Goal: Use online tool/utility: Use online tool/utility

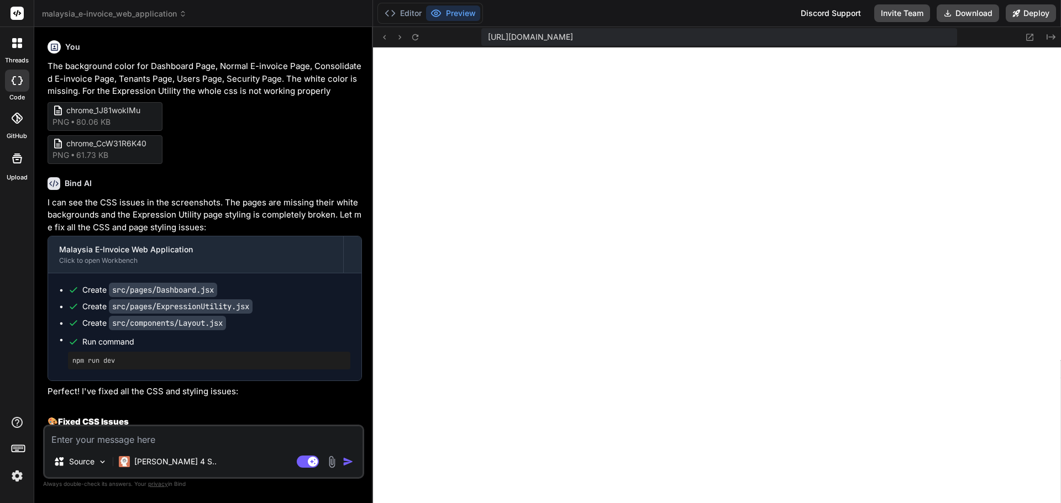
scroll to position [777, 0]
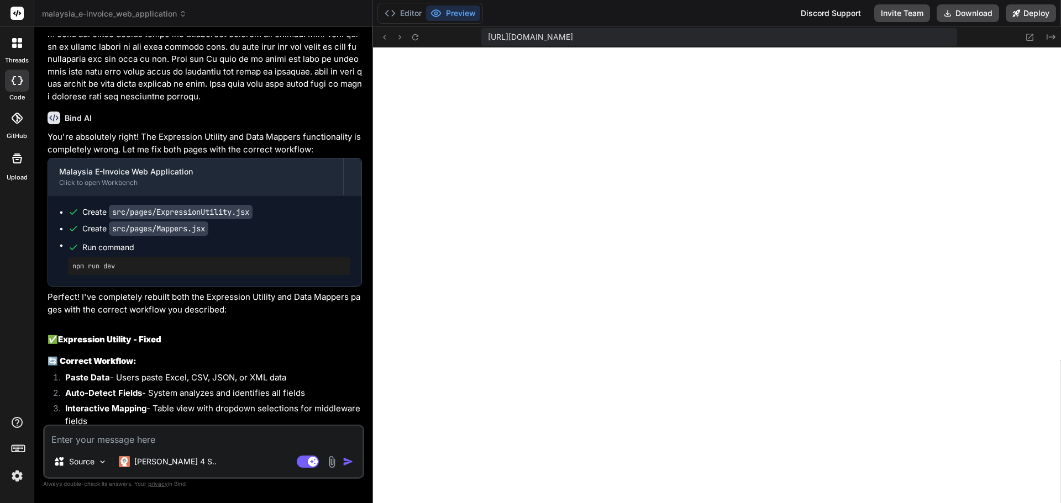
click at [219, 441] on textarea at bounding box center [204, 436] width 318 height 20
click at [154, 443] on textarea at bounding box center [204, 436] width 318 height 20
type textarea "I"
type textarea "x"
type textarea "I"
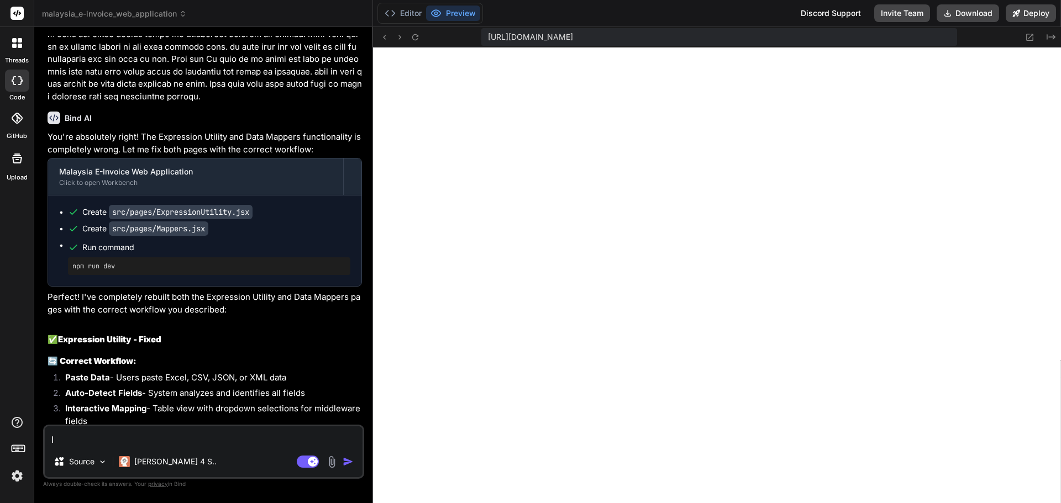
type textarea "x"
type textarea "I t"
type textarea "x"
type textarea "I th"
type textarea "x"
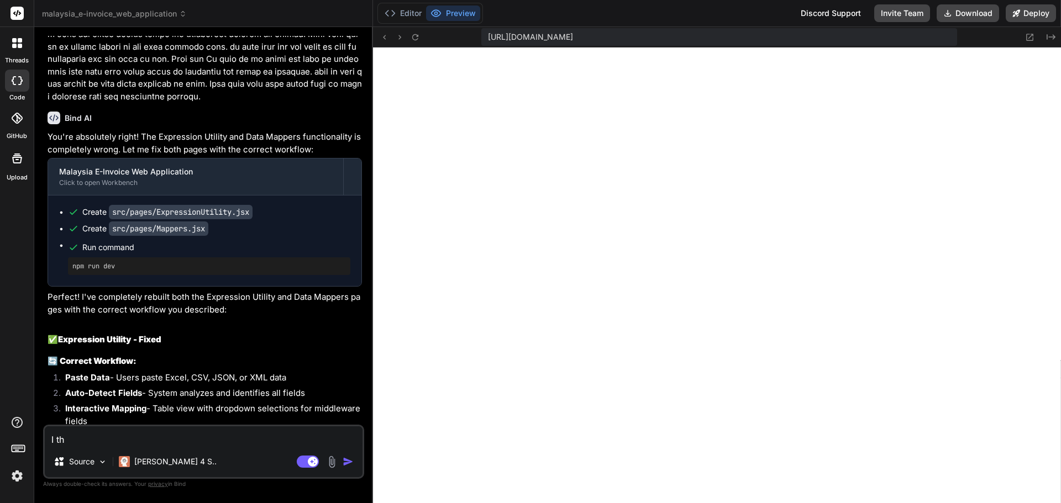
type textarea "I thi"
type textarea "x"
type textarea "I thin"
type textarea "x"
type textarea "I think"
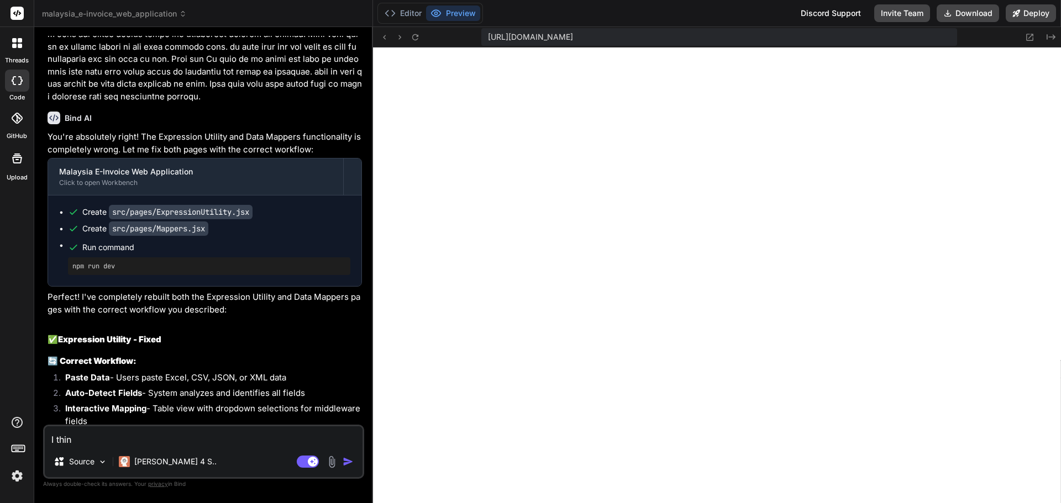
type textarea "x"
type textarea "I think"
type textarea "x"
type textarea "I think t"
type textarea "x"
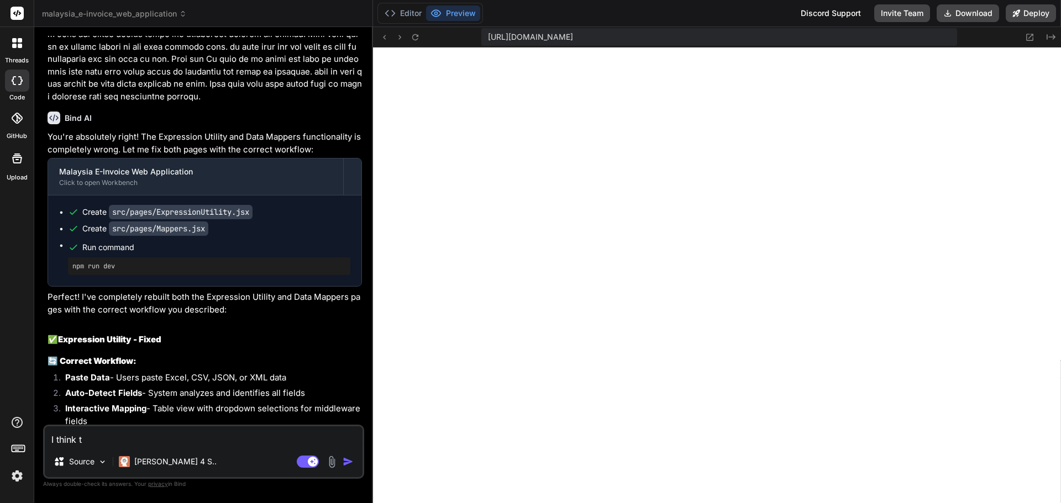
type textarea "I think th"
type textarea "x"
type textarea "I think the"
type textarea "x"
type textarea "I think ther"
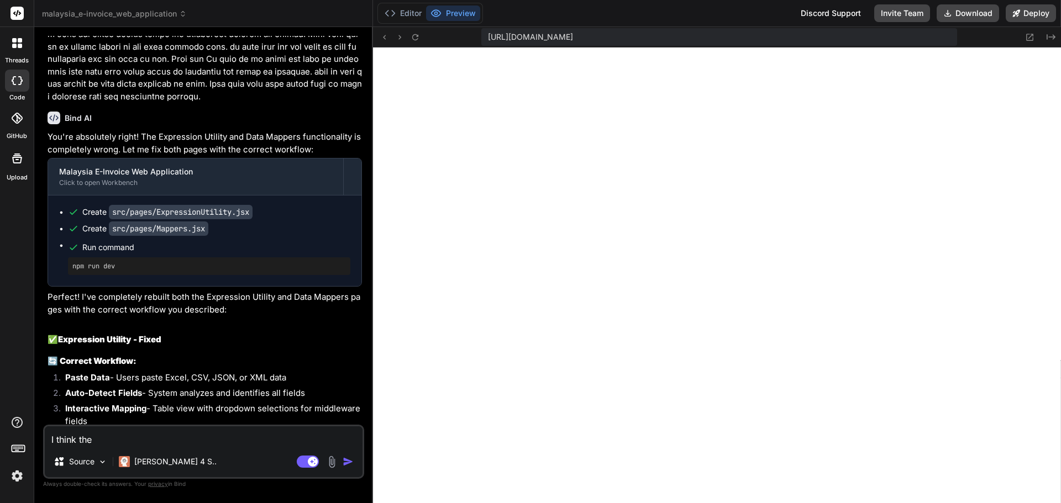
type textarea "x"
type textarea "I think there"
type textarea "x"
type textarea "I think there"
type textarea "x"
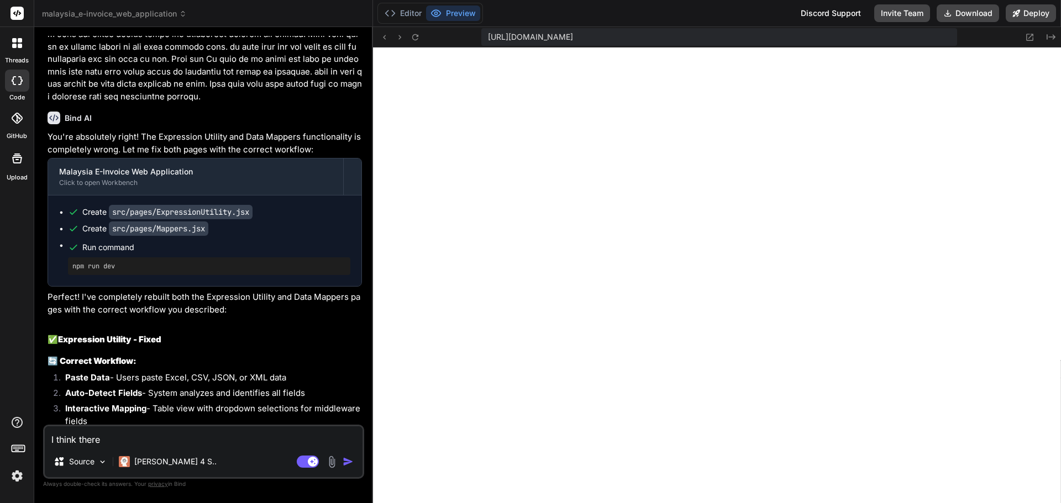
type textarea "I think there i"
type textarea "x"
type textarea "I think there is"
type textarea "x"
type textarea "I think there is"
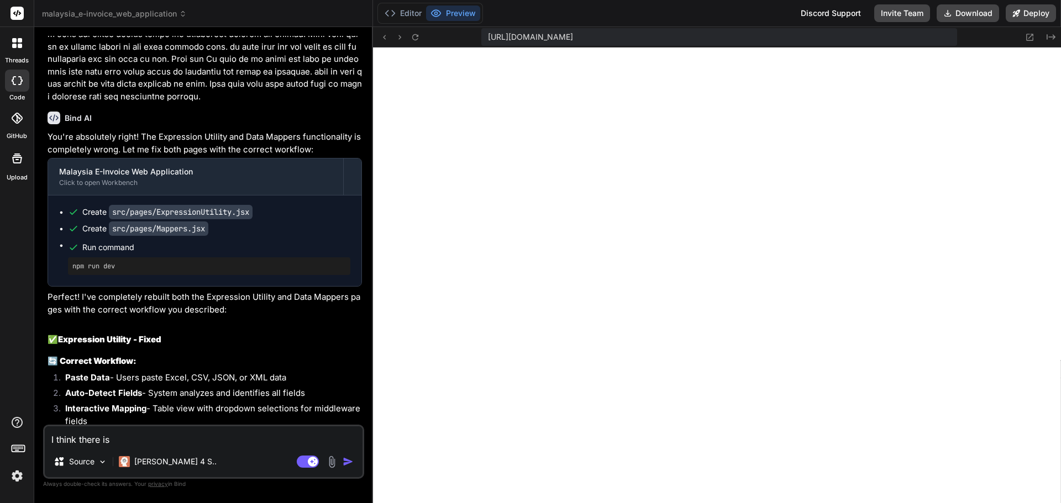
type textarea "x"
type textarea "I think there is l"
type textarea "x"
type textarea "I think there is le"
type textarea "x"
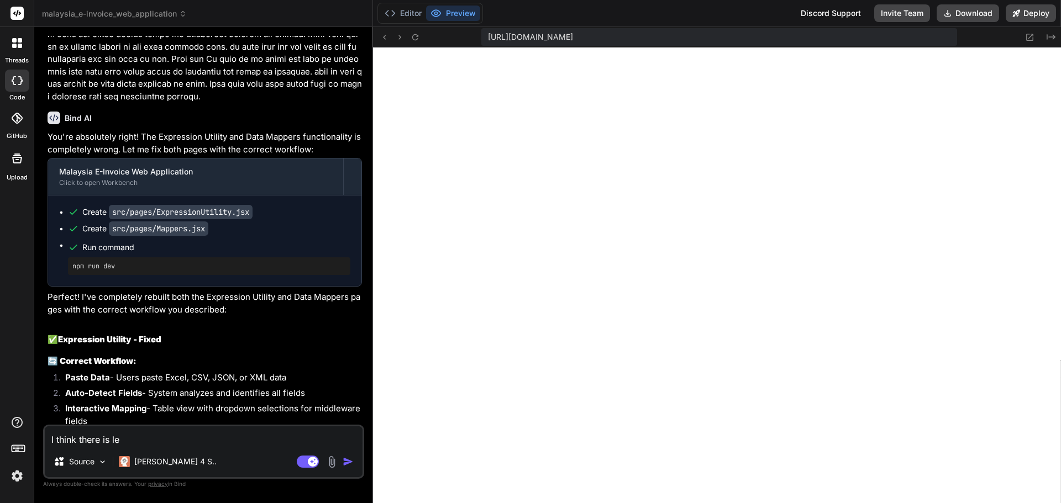
type textarea "I think there is les"
type textarea "x"
type textarea "I think there is less"
type textarea "x"
type textarea "I think there is less"
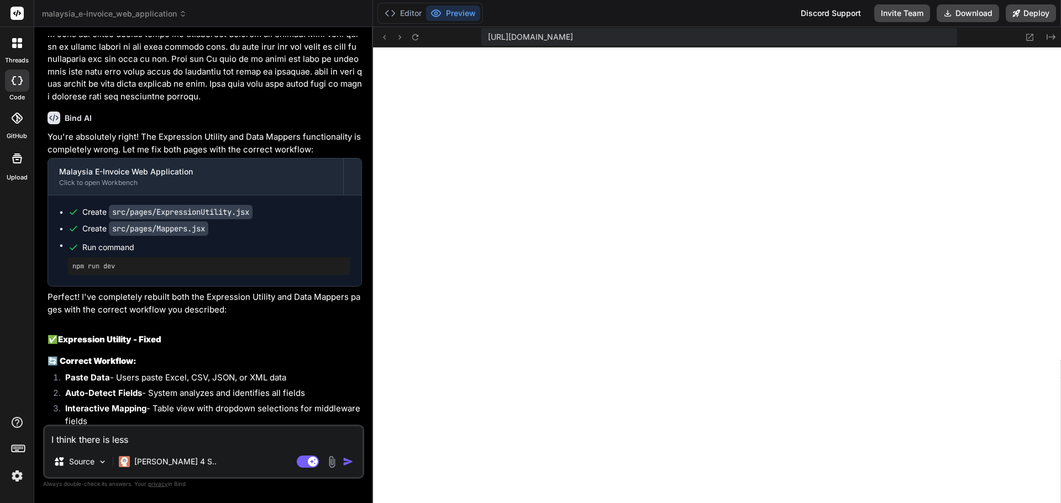
type textarea "x"
type textarea "I think there is less f"
type textarea "x"
type textarea "I think there is less fi"
type textarea "x"
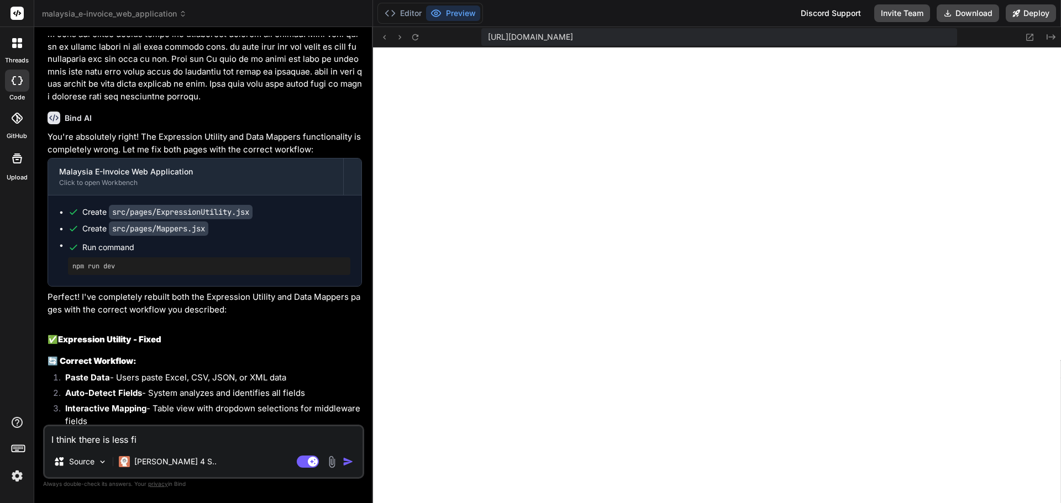
type textarea "I think there is less fie"
type textarea "x"
type textarea "I think there is less fiel"
type textarea "x"
type textarea "I think there is less field"
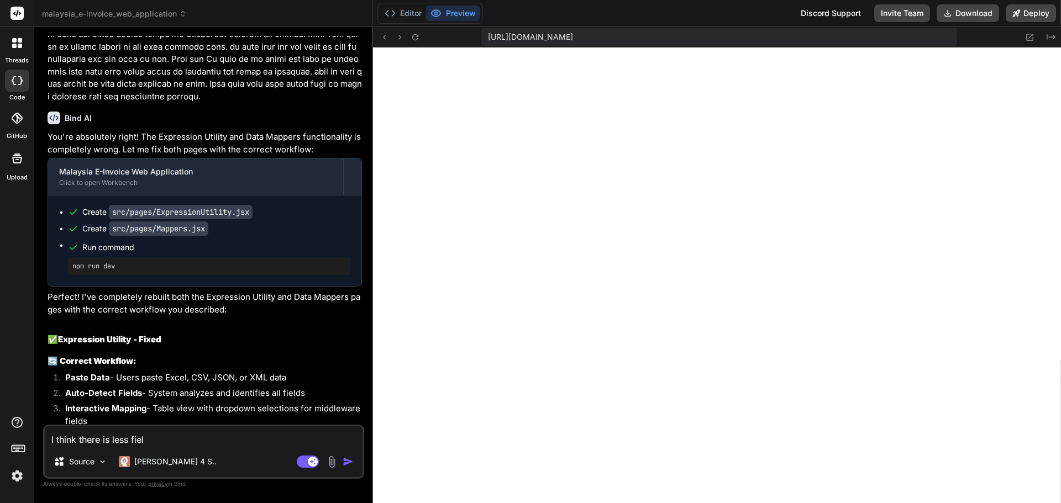
type textarea "x"
type textarea "I think there is less field"
type textarea "x"
type textarea "I think there is less field"
type textarea "x"
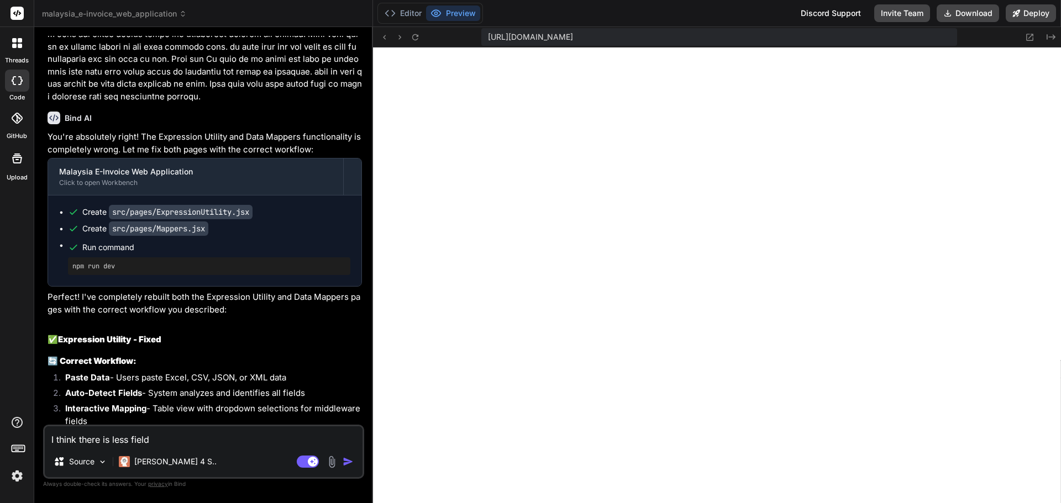
type textarea "I think there is less field,"
type textarea "x"
type textarea "I think there is less field,"
type textarea "x"
type textarea "I think there is less field, b"
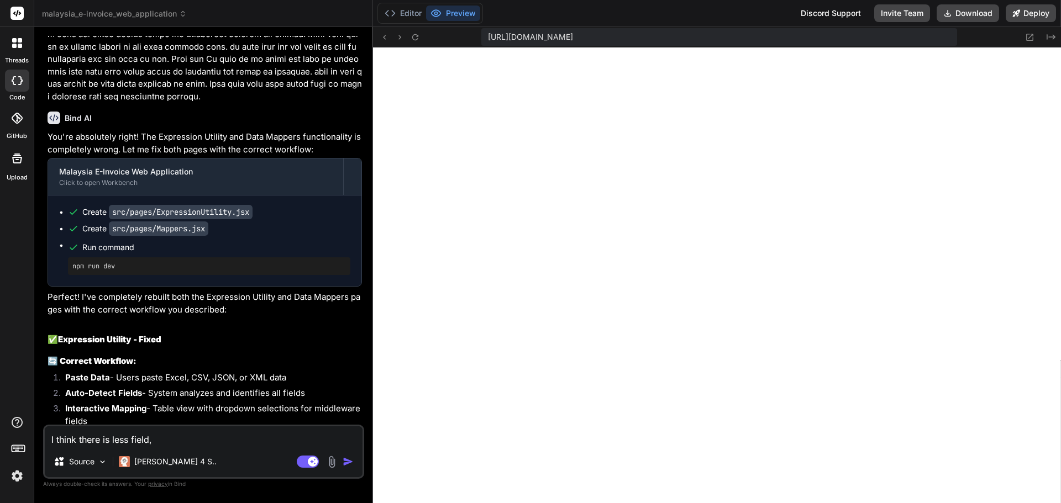
type textarea "x"
type textarea "I think there is less field, by"
type textarea "x"
type textarea "I think there is less field, by"
type textarea "x"
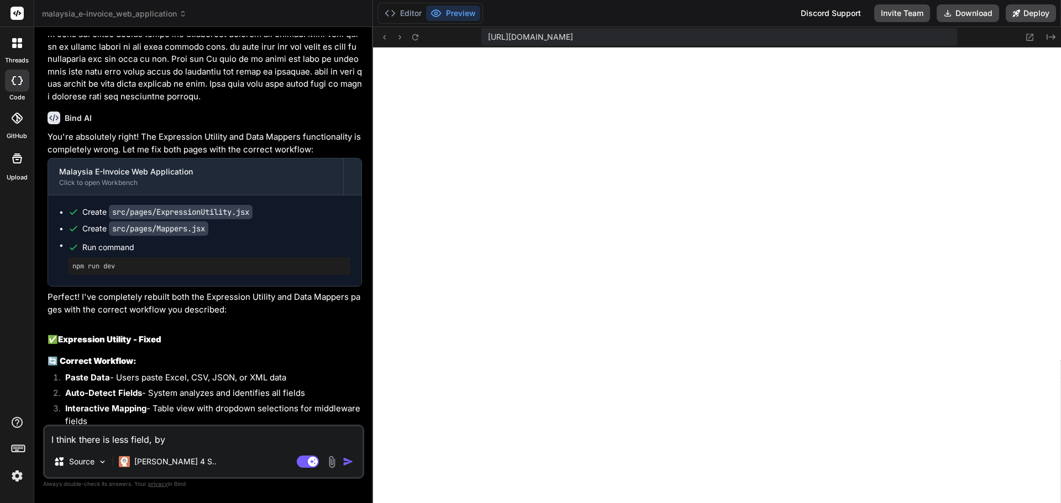
type textarea "I think there is less field, by r"
type textarea "x"
type textarea "I think there is less field, by [PERSON_NAME]"
type textarea "x"
type textarea "I think there is less field, by rig"
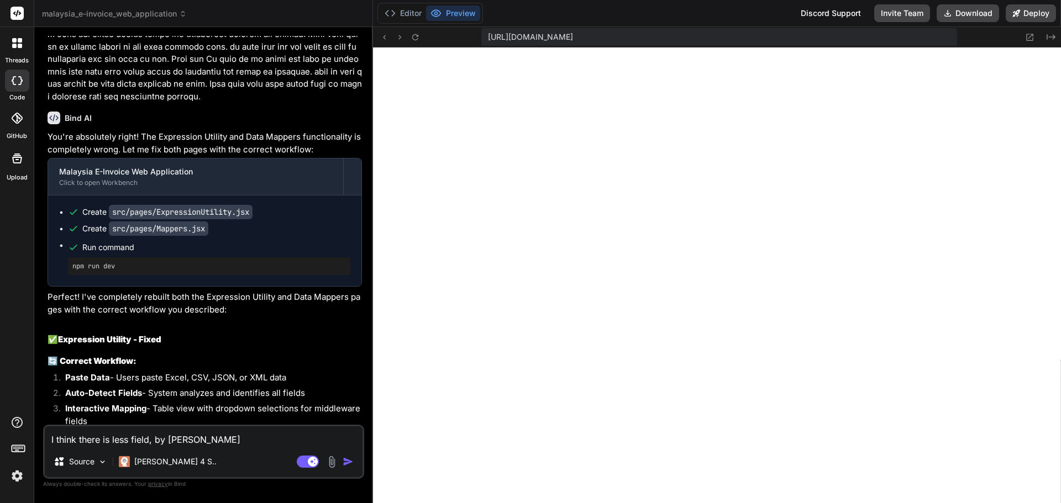
type textarea "x"
type textarea "I think there is less field, by [PERSON_NAME]"
type textarea "x"
type textarea "I think there is less field, by right"
type textarea "x"
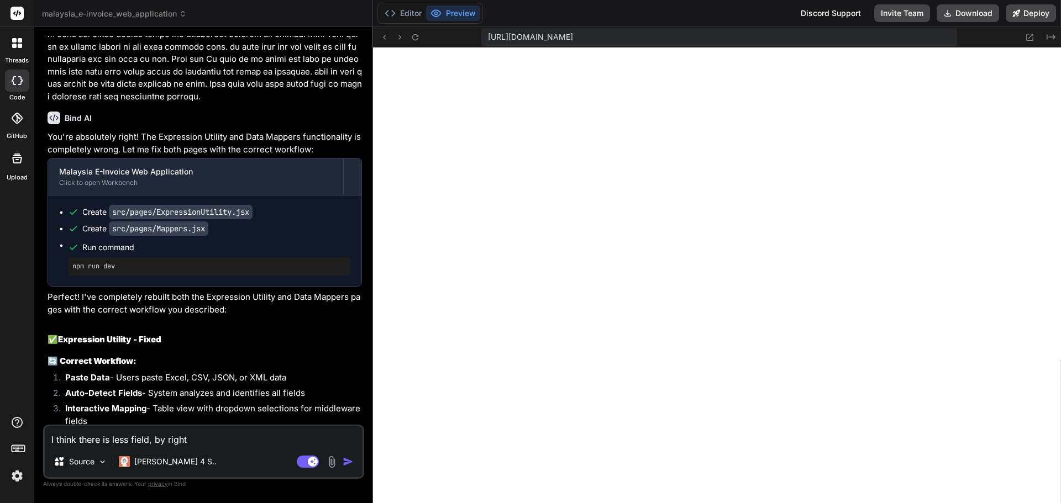
type textarea "I think there is less field, by right"
type textarea "x"
type textarea "I think there is less field, by right i"
type textarea "x"
type textarea "I think there is less field, by right it"
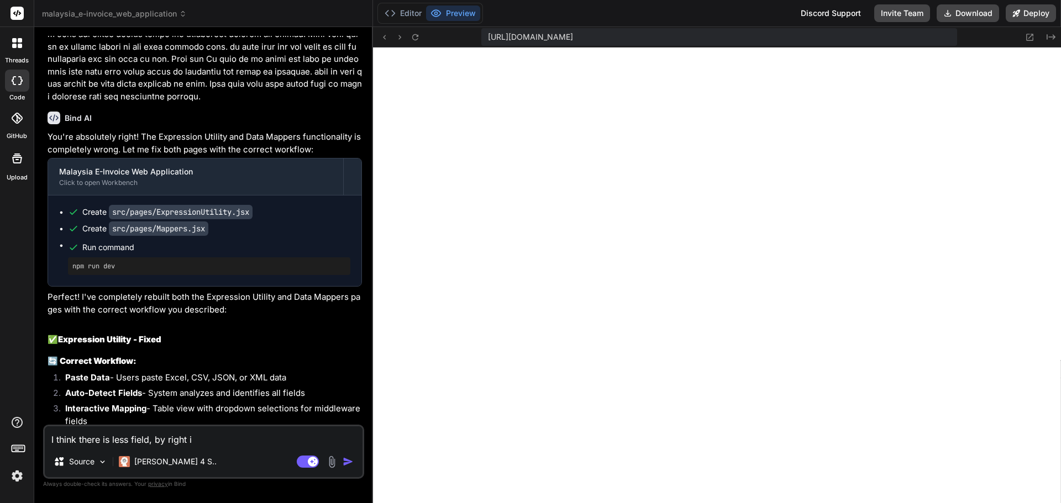
type textarea "x"
type textarea "I think there is less field, by right it"
type textarea "x"
type textarea "I think there is less field, by right it s"
type textarea "x"
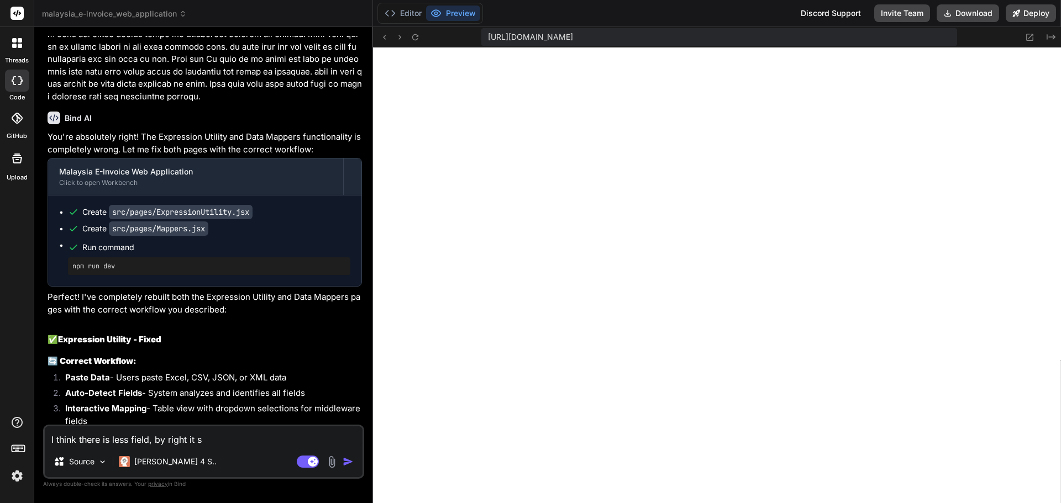
type textarea "I think there is less field, by right it sh"
type textarea "x"
type textarea "I think there is less field, by right it sho"
type textarea "x"
type textarea "I think there is less field, by right it sh"
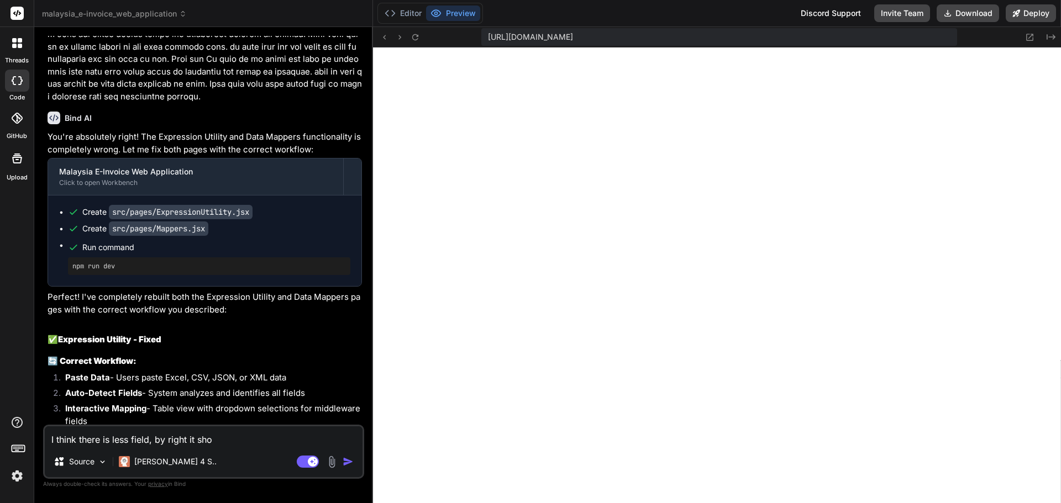
type textarea "x"
type textarea "I think there is less field, by right it s"
type textarea "x"
type textarea "I think there is less field, by right it"
type textarea "x"
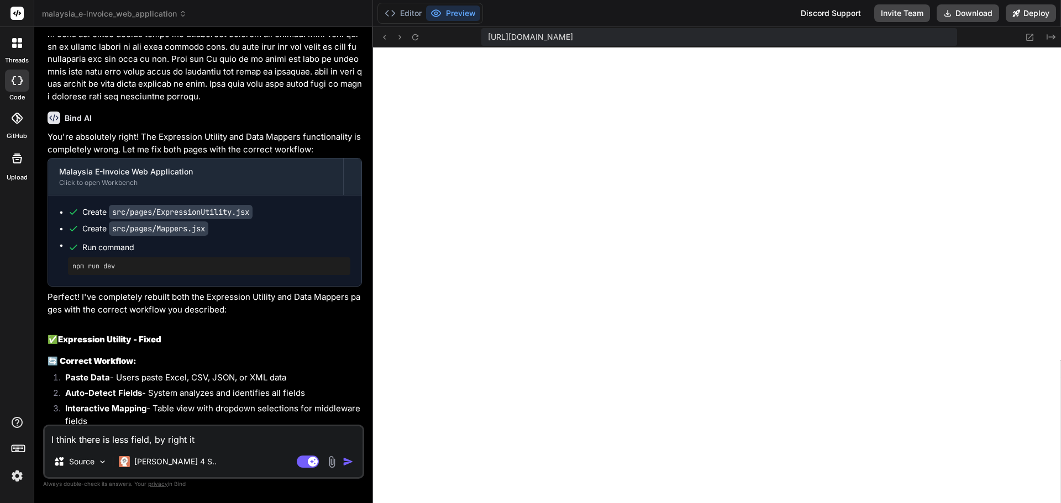
type textarea "I think there is less field, by right it"
type textarea "x"
type textarea "I think there is less field, by right i"
type textarea "x"
type textarea "I think there is less field, by right"
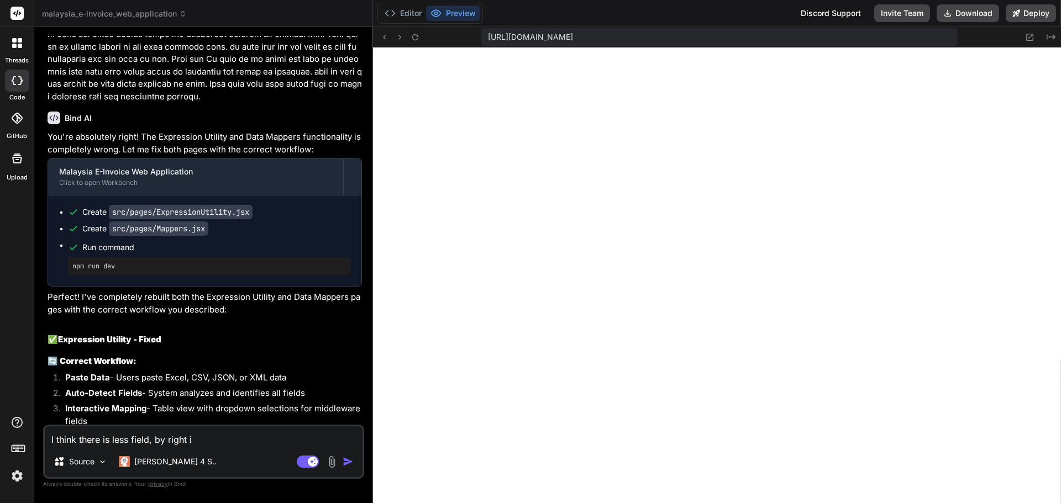
type textarea "x"
type textarea "I think there is less field, by right m"
type textarea "x"
type textarea "I think there is less field, by right"
type textarea "x"
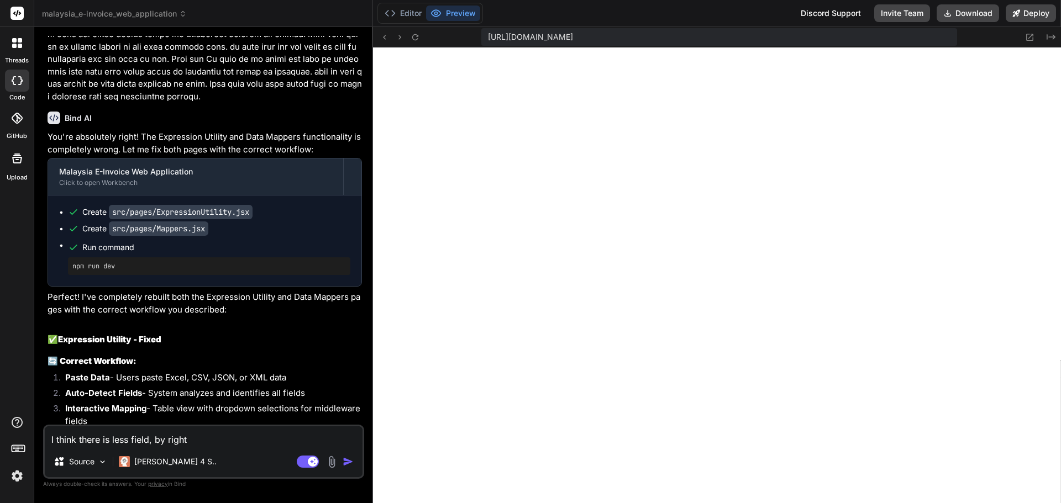
type textarea "I think there is less field, by right i"
type textarea "x"
type textarea "I think there is less field, by right in"
type textarea "x"
type textarea "I think there is less field, by right in"
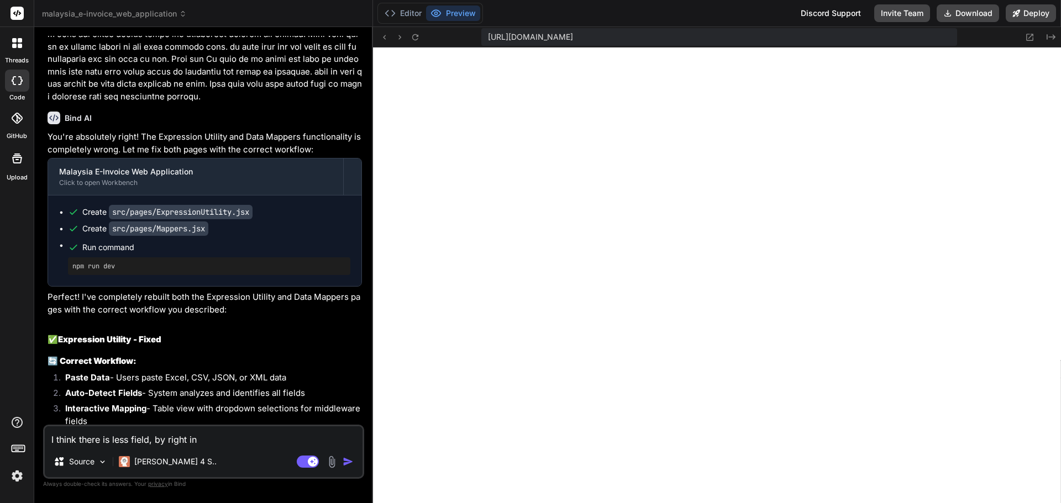
type textarea "x"
type textarea "I think there is less field, by right in m"
type textarea "x"
type textarea "I think there is less field, by right in mi"
type textarea "x"
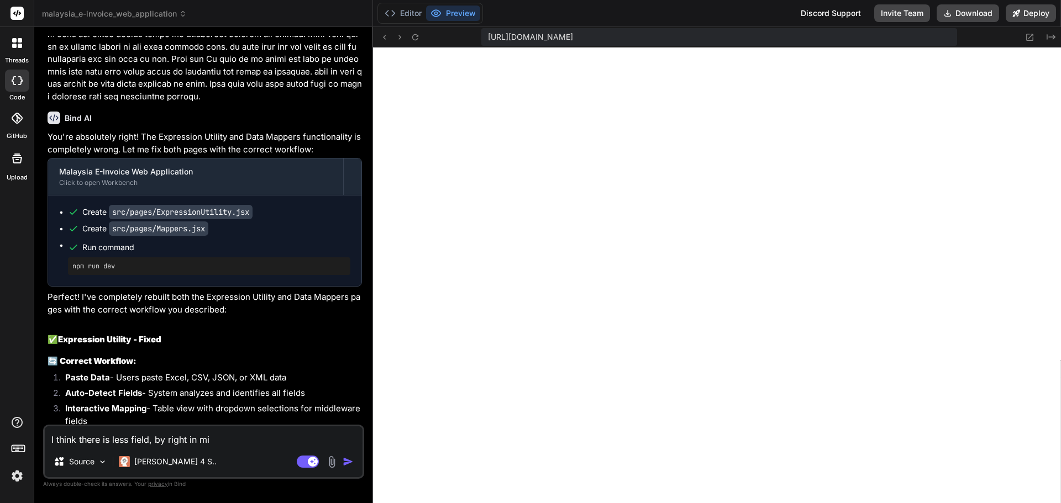
type textarea "I think there is less field, by right in mid"
type textarea "x"
type textarea "I think there is less field, by right in midd"
type textarea "x"
type textarea "I think there is less field, by right in middl"
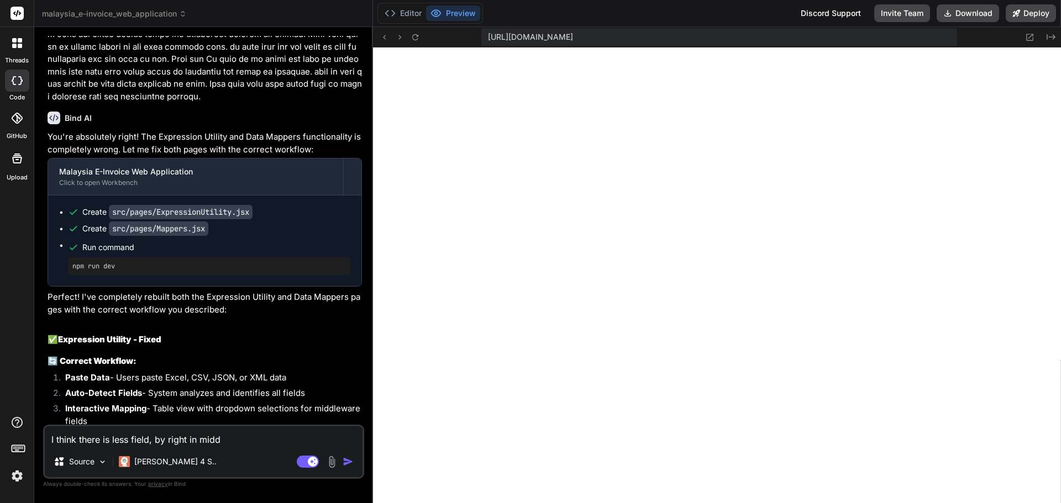
type textarea "x"
type textarea "I think there is less field, by right in middle"
type textarea "x"
type textarea "I think there is less field, by right in [GEOGRAPHIC_DATA]"
type textarea "x"
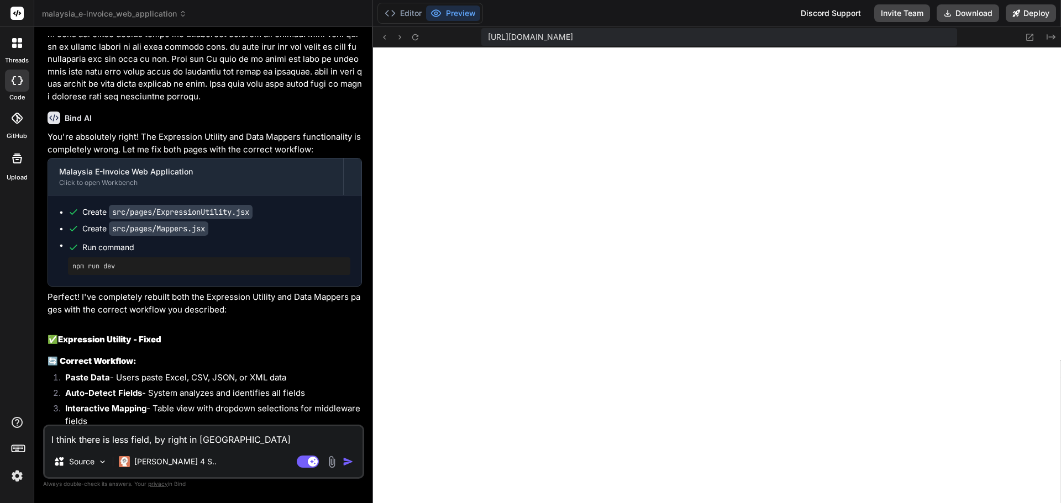
type textarea "I think there is less field, by right in [GEOGRAPHIC_DATA]"
type textarea "x"
type textarea "I think there is less field, by right in [GEOGRAPHIC_DATA]"
type textarea "x"
type textarea "I think there is less field, by right in middleware"
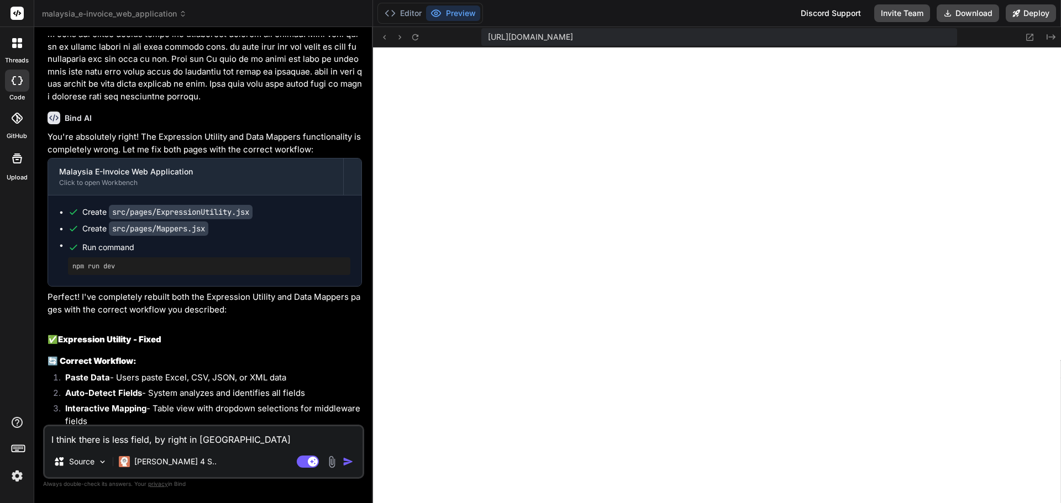
type textarea "x"
type textarea "I think there is less field, by right in middleware"
type textarea "x"
type textarea "I think there is less field, by right in middleware i"
type textarea "x"
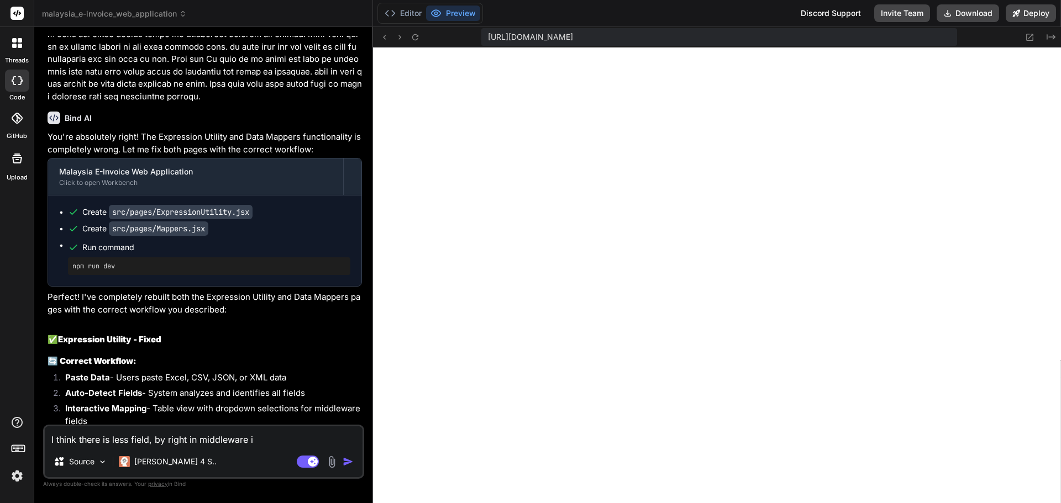
type textarea "I think there is less field, by right in middleware is"
type textarea "x"
type textarea "I think there is less field, by right in middleware is"
type textarea "x"
type textarea "I think there is less field, by right in middleware is s"
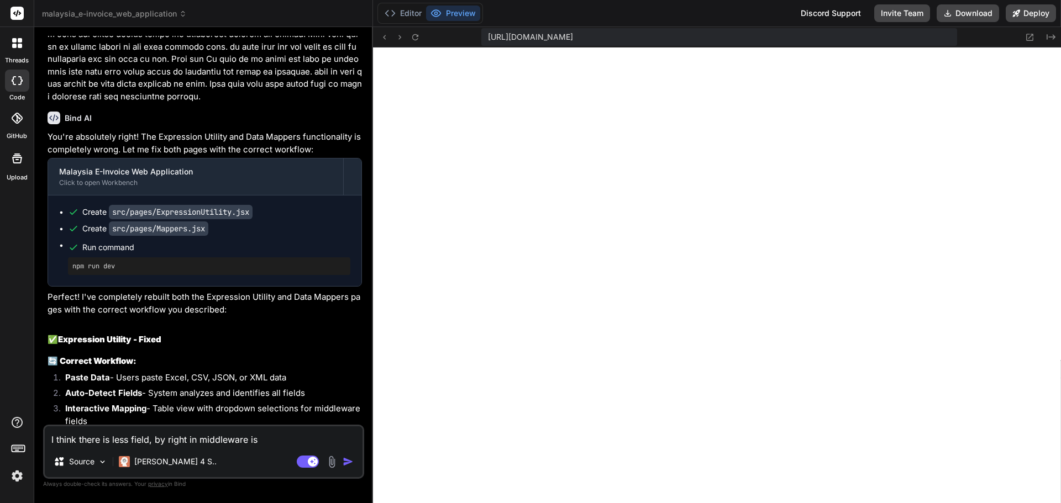
type textarea "x"
type textarea "I think there is less field, by right in middleware is sh"
type textarea "x"
type textarea "I think there is less field, by right in middleware is sho"
type textarea "x"
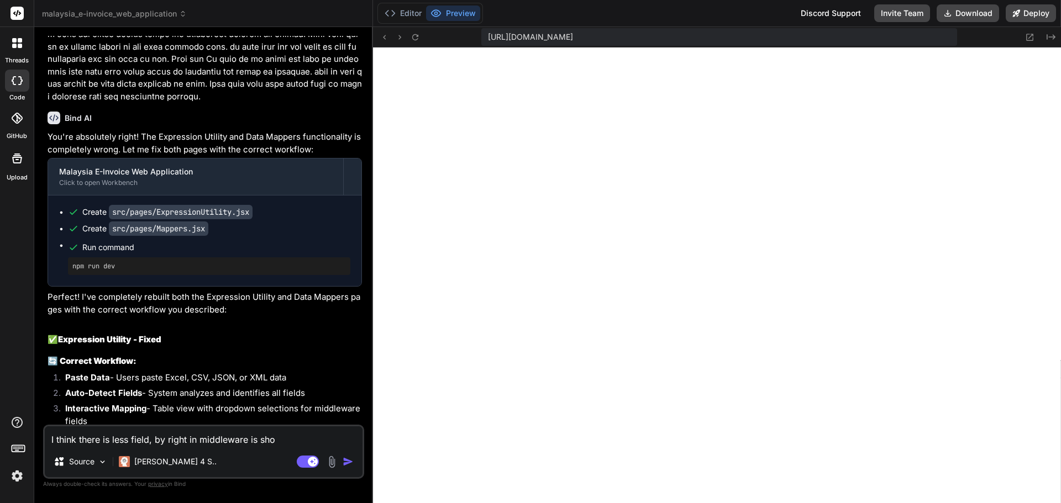
type textarea "I think there is less field, by right in middleware is shou"
type textarea "x"
type textarea "I think there is less field, by right in middleware is shoul"
type textarea "x"
type textarea "I think there is less field, by right in middleware is should"
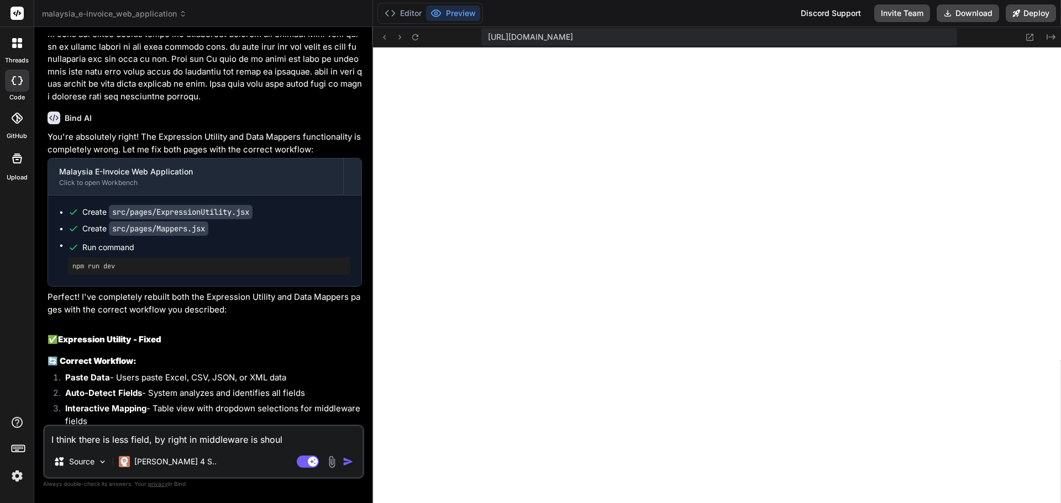
type textarea "x"
type textarea "I think there is less field, by right in middleware is should"
type textarea "x"
type textarea "I think there is less field, by right in middleware is should h"
type textarea "x"
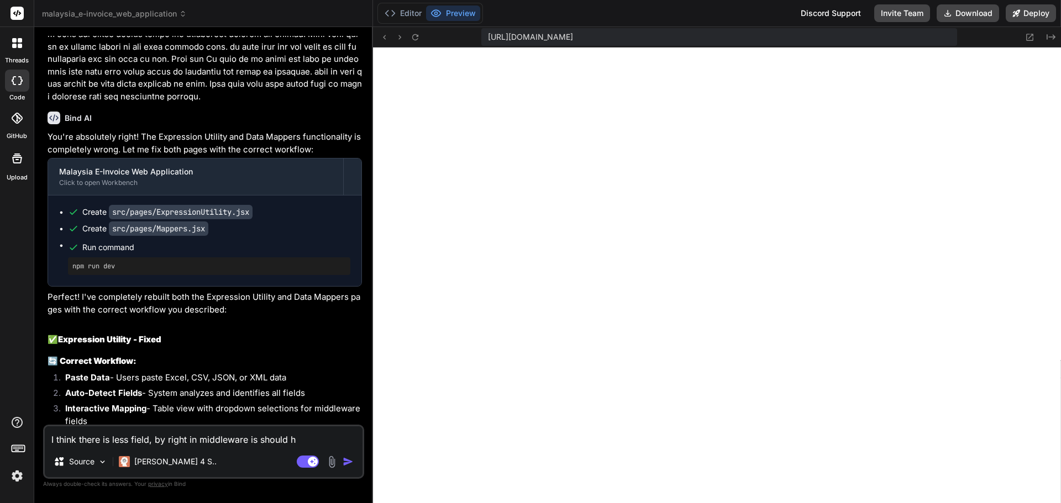
type textarea "I think there is less field, by right in middleware is should ha"
type textarea "x"
type textarea "I think there is less field, by right in middleware is should hav"
type textarea "x"
type textarea "I think there is less field, by right in middleware is should have"
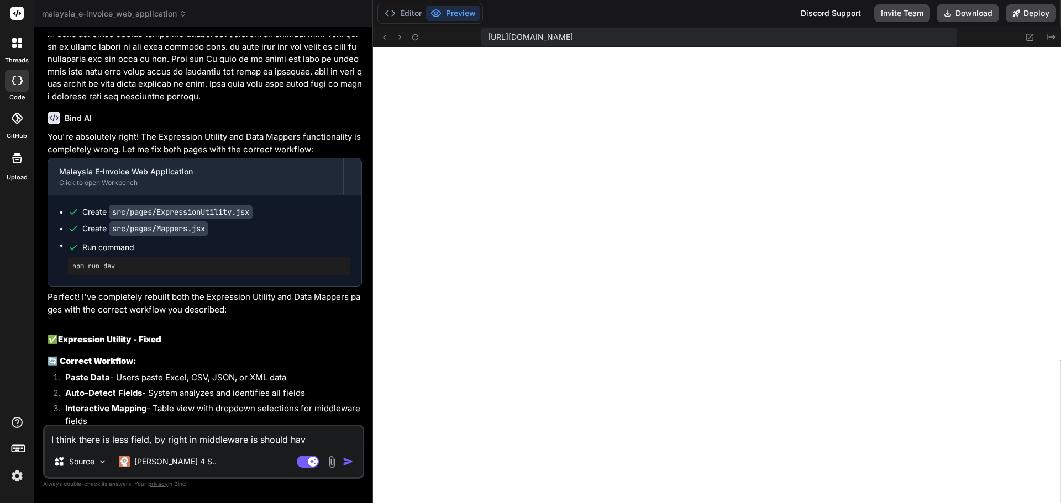
type textarea "x"
type textarea "I think there is less field, by right in middleware is should have"
type textarea "x"
type textarea "I think there is less field, by right in middleware is should have a"
type textarea "x"
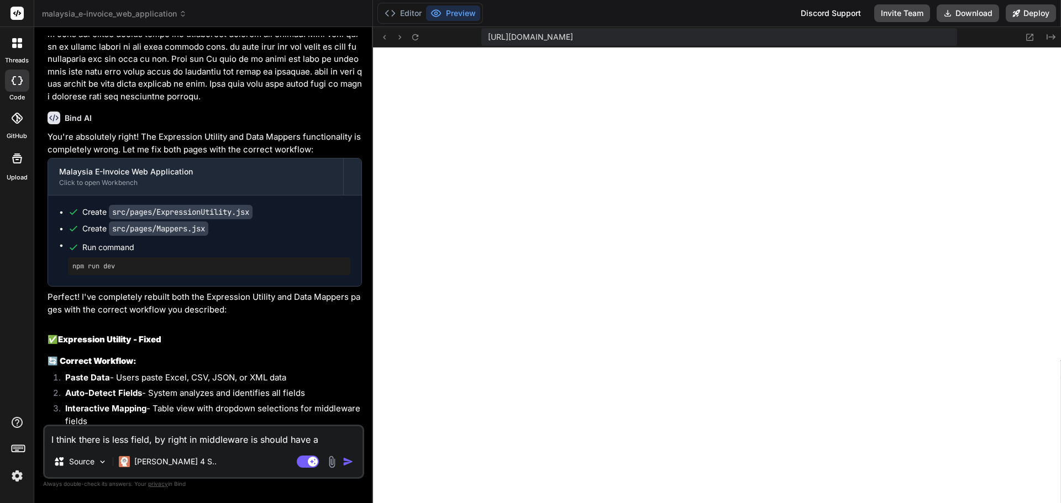
type textarea "I think there is less field, by right in middleware is should have al"
type textarea "x"
type textarea "I think there is less field, by right in middleware is should have all"
type textarea "x"
type textarea "I think there is less field, by right in middleware is should have allt"
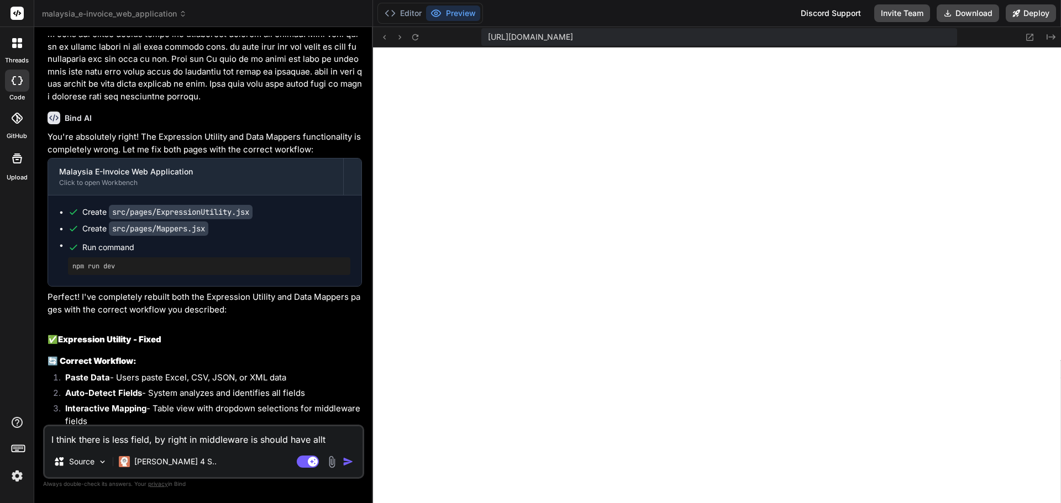
type textarea "x"
type textarea "I think there is less field, by right in middleware is should have all"
type textarea "x"
type textarea "I think there is less field, by right in middleware is should have all"
type textarea "x"
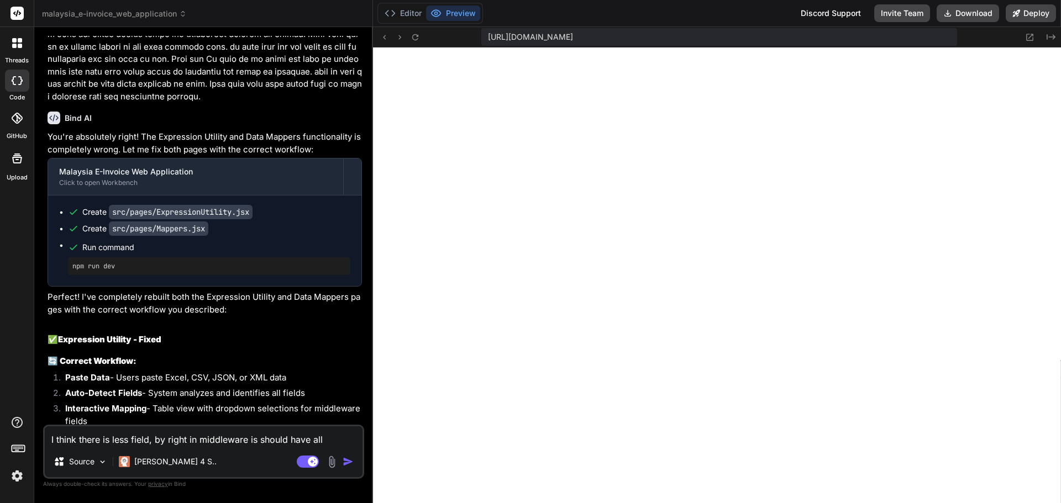
type textarea "I think there is less field, by right in middleware is should have all t"
type textarea "x"
type textarea "I think there is less field, by right in middleware is should have all th"
type textarea "x"
type textarea "I think there is less field, by right in middleware is should have all thi"
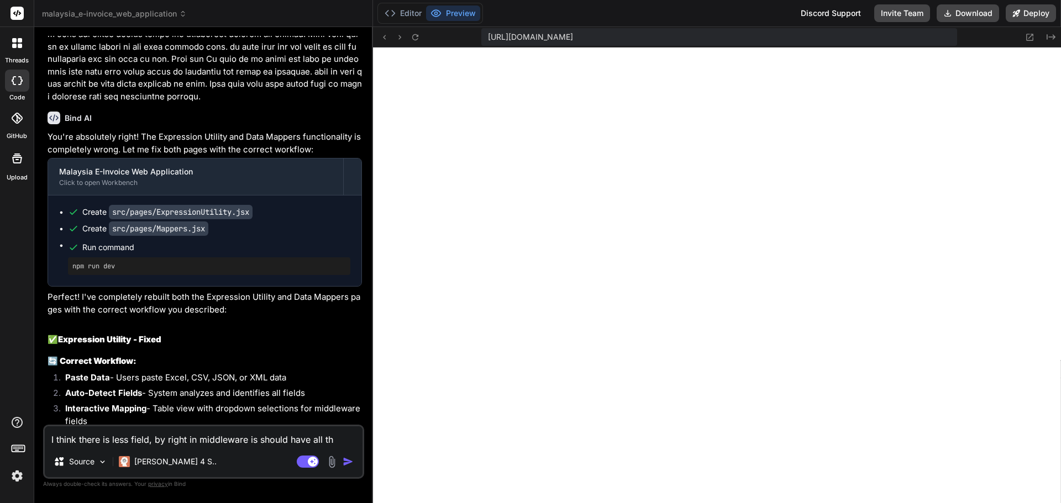
type textarea "x"
type textarea "I think there is less field, by right in middleware is should have all this"
type textarea "x"
type textarea "I think there is less field, by right in middleware is should have all this"
type textarea "x"
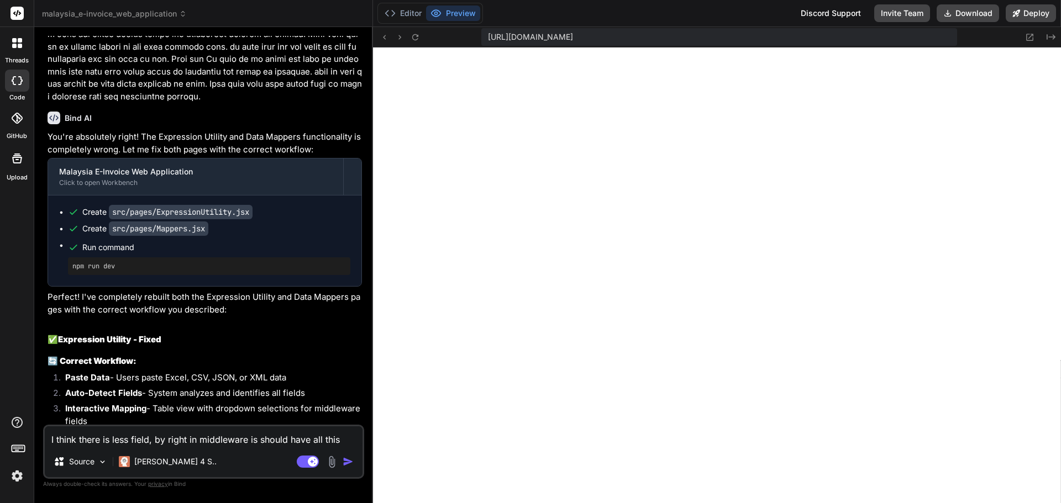
type textarea "I think there is less field, by right in middleware is should have all this f"
type textarea "x"
type textarea "I think there is less field, by right in middleware is should have all this fi"
type textarea "x"
type textarea "I think there is less field, by right in middleware is should have all this fie"
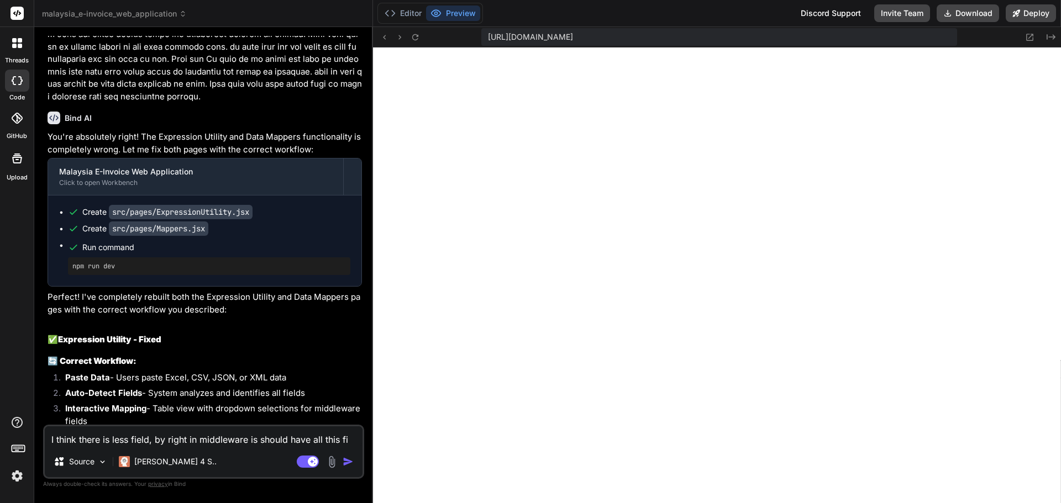
type textarea "x"
type textarea "I think there is less field, by right in middleware is should have all this fiel"
type textarea "x"
type textarea "I think there is less field, by right in middleware is should have all this fie…"
type textarea "x"
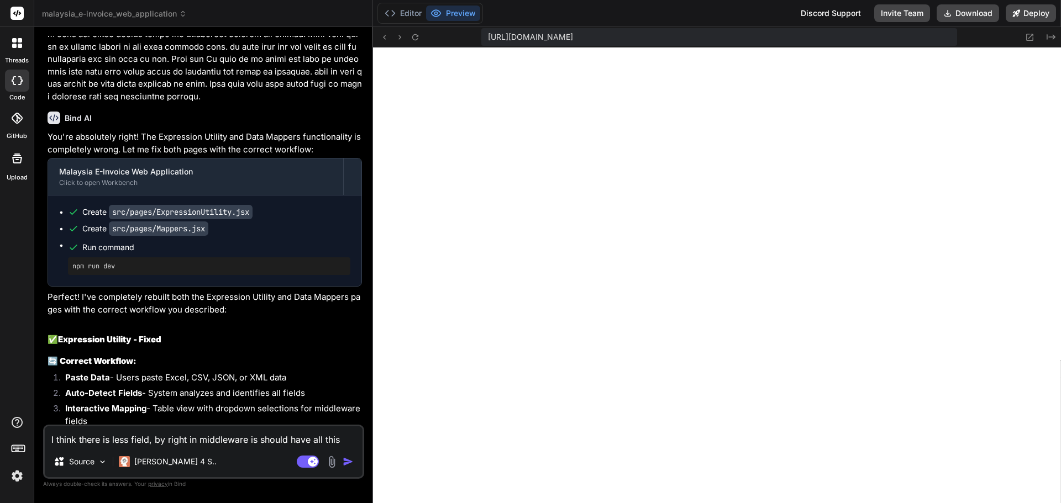
type textarea "I think there is less field, by right in middleware is should have all this fie…"
type textarea "x"
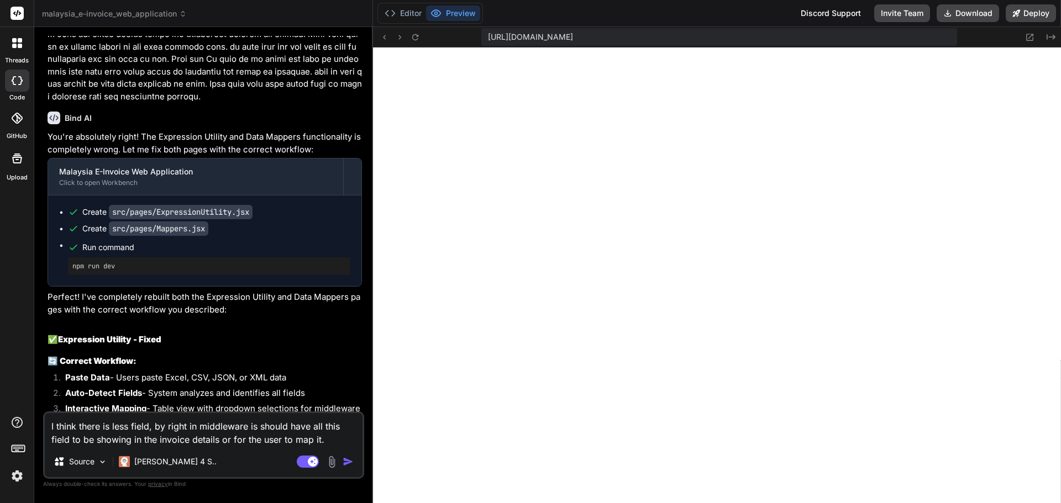
paste textarea "Loremip Dolors Ametcon Adip Elit Seddoei Temporin’u Labo Etd Ma Aliqu’e Admi Ve…"
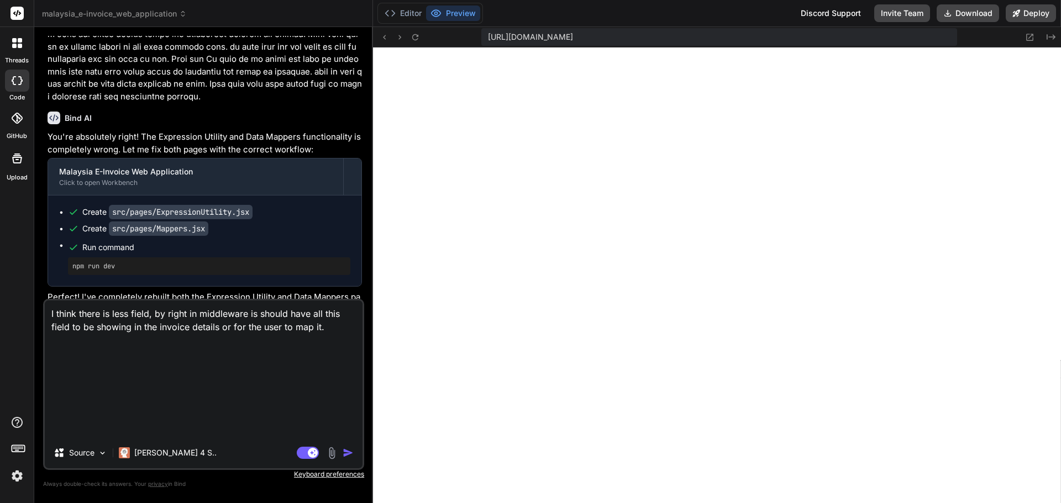
scroll to position [0, 0]
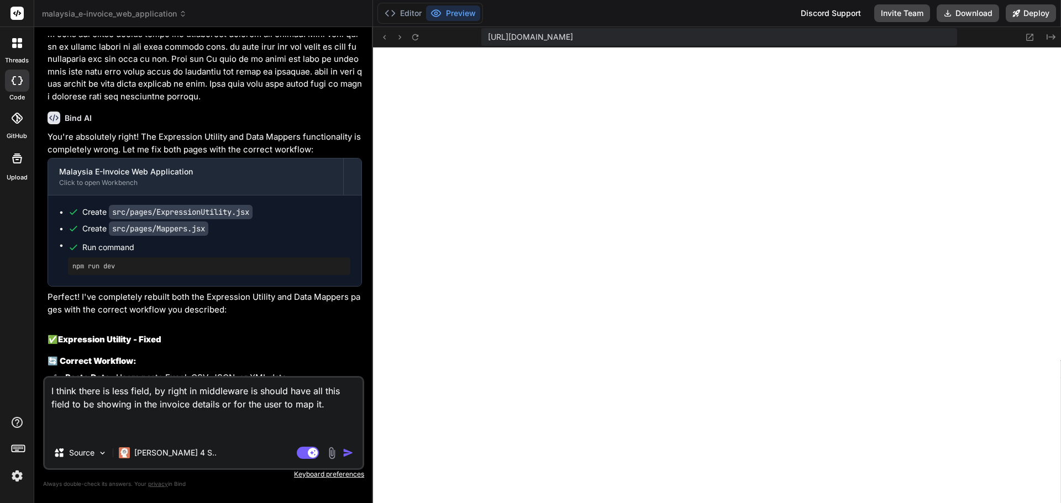
paste textarea "Loremip Dolors Ametcon Adip Elit Seddoei Temporin’u Labo Etd Ma Aliqu’e Admi Ve…"
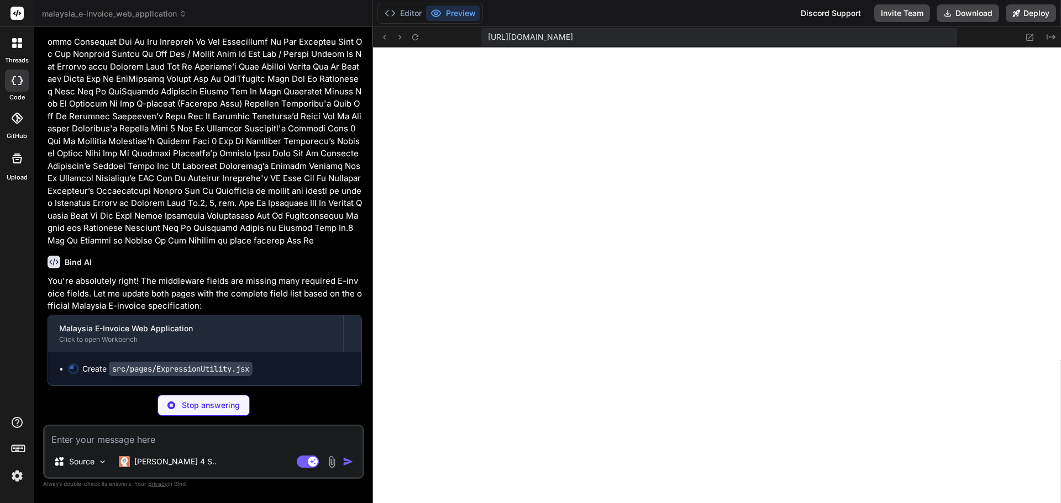
scroll to position [12358, 0]
